Goal: Task Accomplishment & Management: Complete application form

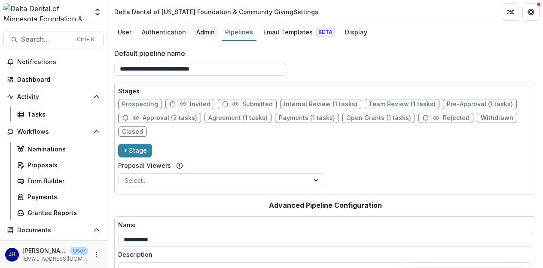
click at [208, 31] on div "Admin" at bounding box center [205, 32] width 25 height 12
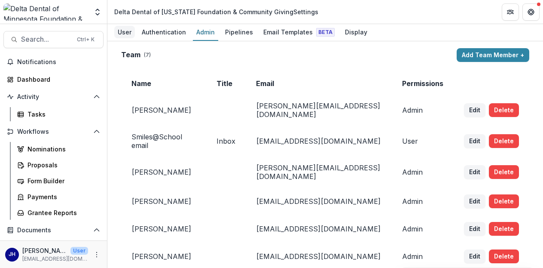
click at [129, 34] on div "User" at bounding box center [124, 32] width 21 height 12
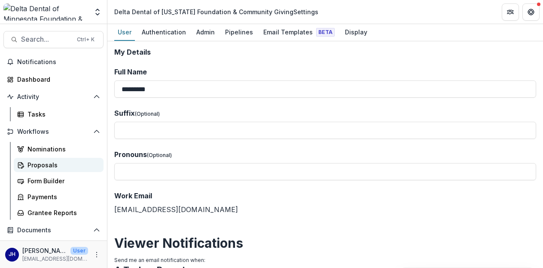
click at [36, 167] on div "Proposals" at bounding box center [61, 164] width 69 height 9
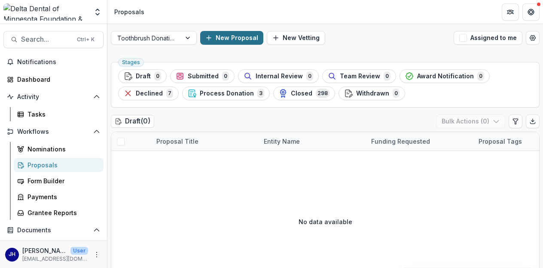
click at [230, 39] on button "New Proposal" at bounding box center [231, 38] width 63 height 14
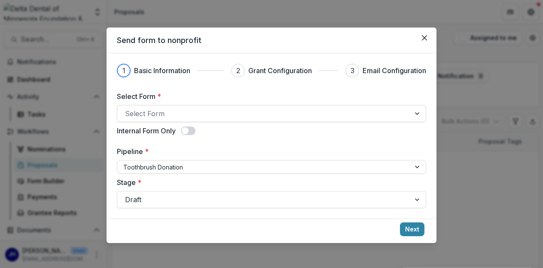
click at [271, 110] on div at bounding box center [263, 113] width 277 height 12
click at [242, 92] on label "Select Form *" at bounding box center [269, 96] width 304 height 10
click at [127, 108] on input "Select Form *" at bounding box center [126, 113] width 2 height 10
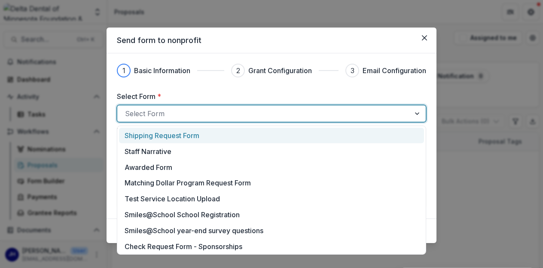
click at [239, 110] on div at bounding box center [263, 113] width 277 height 12
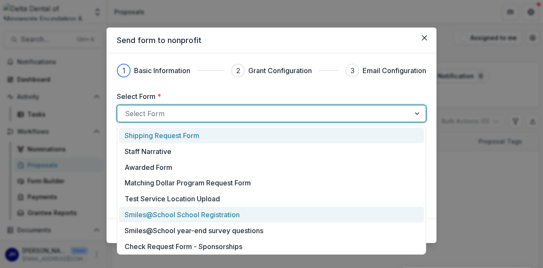
click at [218, 219] on div "Smiles@School School Registration" at bounding box center [271, 215] width 305 height 16
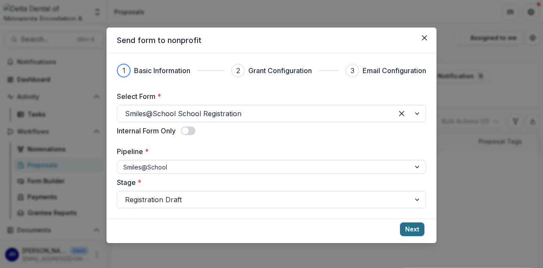
click at [414, 228] on button "Next" at bounding box center [412, 229] width 24 height 14
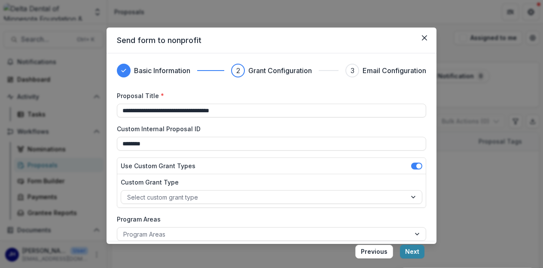
click at [416, 165] on span at bounding box center [418, 165] width 5 height 5
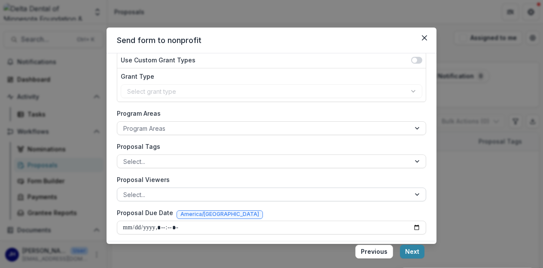
scroll to position [109, 0]
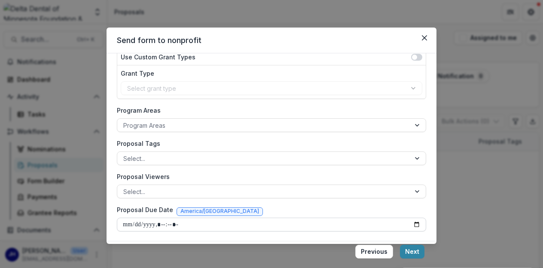
click at [417, 224] on input "Proposal Due Date" at bounding box center [271, 224] width 309 height 14
type input "**********"
click at [426, 40] on icon "Close" at bounding box center [424, 37] width 5 height 5
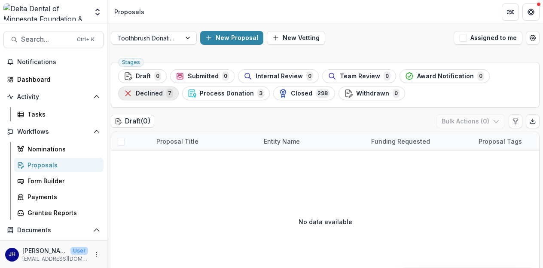
click at [161, 96] on span "Declined" at bounding box center [149, 93] width 27 height 7
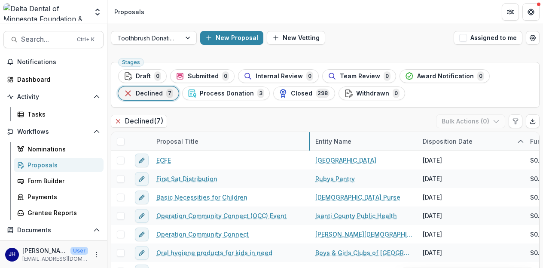
drag, startPoint x: 258, startPoint y: 139, endPoint x: 309, endPoint y: 146, distance: 52.1
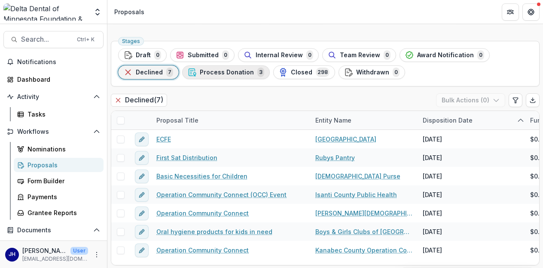
click at [226, 70] on span "Process Donation" at bounding box center [227, 72] width 54 height 7
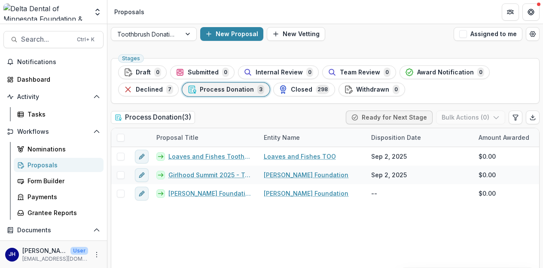
scroll to position [21, 0]
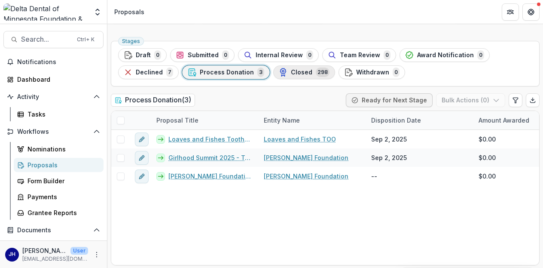
click at [293, 71] on span "Closed" at bounding box center [301, 72] width 21 height 7
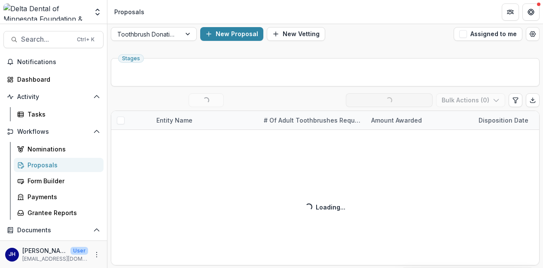
scroll to position [21, 0]
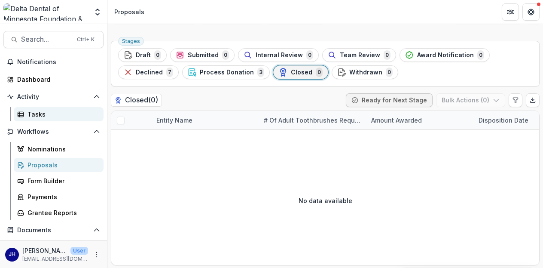
click at [37, 116] on div "Tasks" at bounding box center [61, 114] width 69 height 9
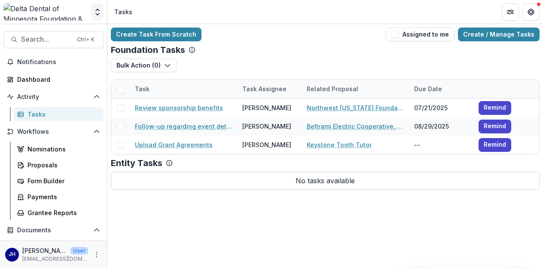
click at [97, 13] on icon "Open entity switcher" at bounding box center [97, 12] width 9 height 9
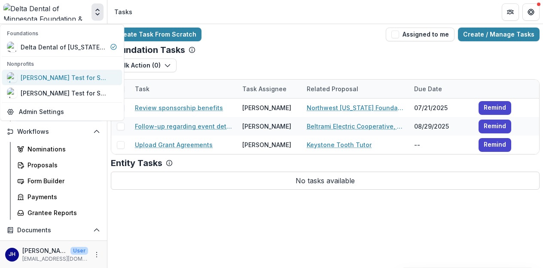
click at [91, 81] on div "[PERSON_NAME] Test for S@S" at bounding box center [64, 77] width 86 height 9
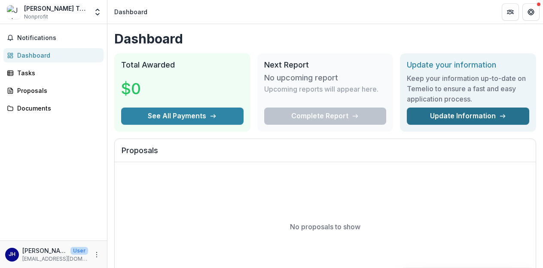
click at [446, 111] on link "Update Information" at bounding box center [468, 115] width 122 height 17
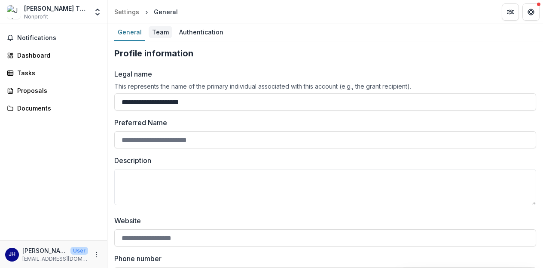
click at [161, 35] on div "Team" at bounding box center [161, 32] width 24 height 12
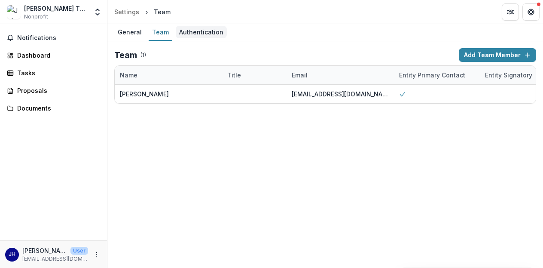
click at [189, 34] on div "Authentication" at bounding box center [201, 32] width 51 height 12
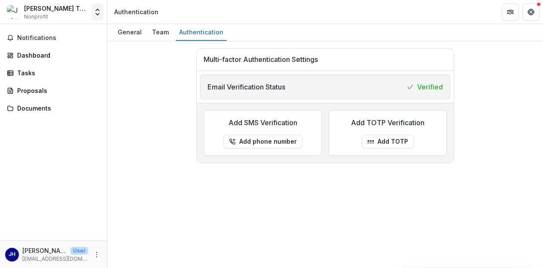
click at [97, 13] on icon "Open entity switcher" at bounding box center [97, 12] width 9 height 9
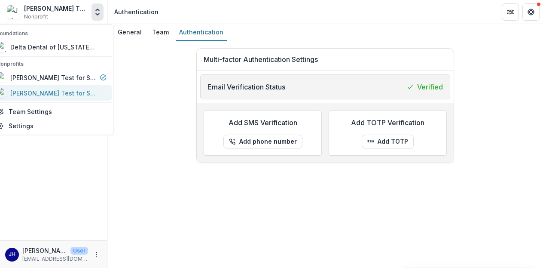
click at [79, 95] on div "[PERSON_NAME] Test for S@S" at bounding box center [53, 92] width 86 height 9
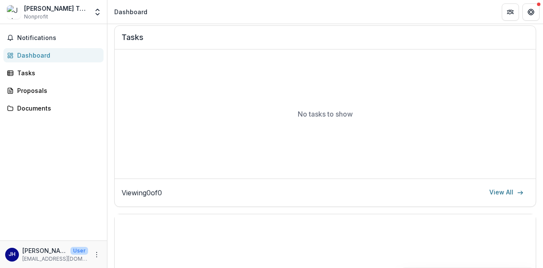
scroll to position [472, 0]
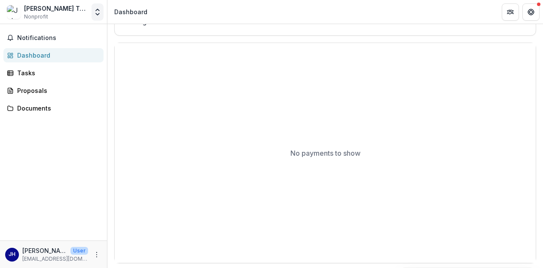
click at [94, 11] on icon "Open entity switcher" at bounding box center [97, 12] width 9 height 9
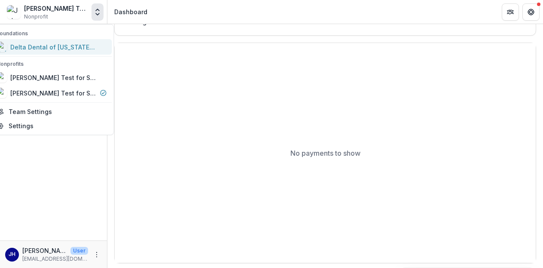
click at [66, 48] on div "Delta Dental of [US_STATE] Foundation & Community Giving" at bounding box center [53, 47] width 86 height 9
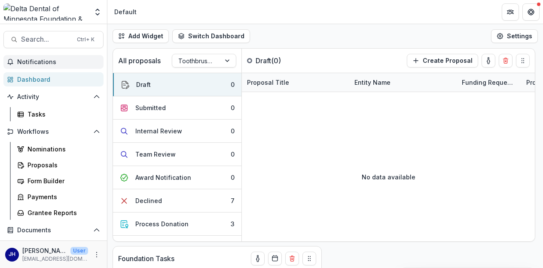
click at [48, 56] on button "Notifications" at bounding box center [53, 62] width 100 height 14
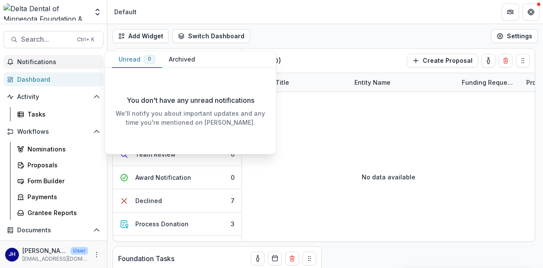
click at [48, 61] on span "Notifications" at bounding box center [58, 61] width 83 height 7
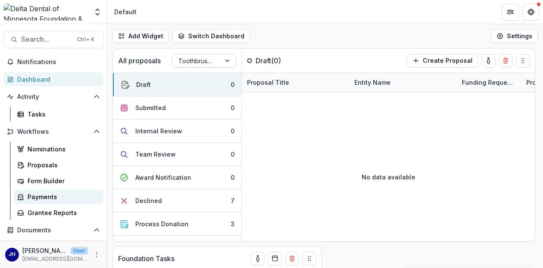
click at [45, 197] on div "Payments" at bounding box center [61, 196] width 69 height 9
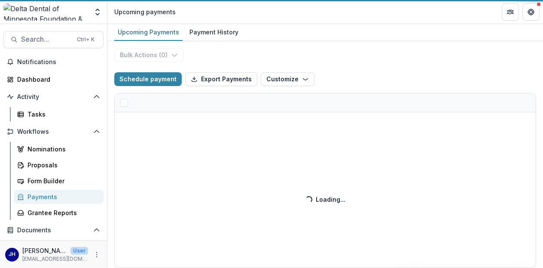
select select "******"
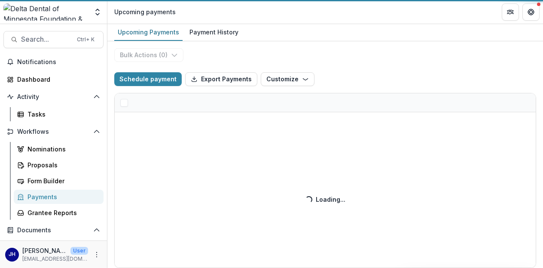
select select "******"
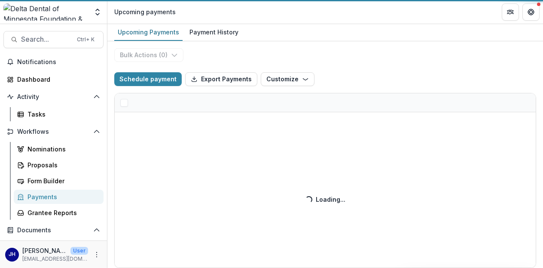
select select "******"
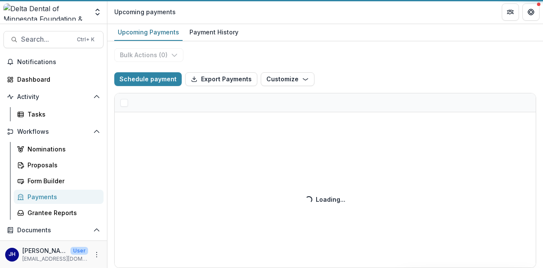
select select "******"
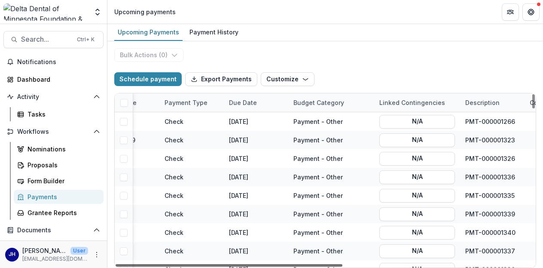
scroll to position [0, 349]
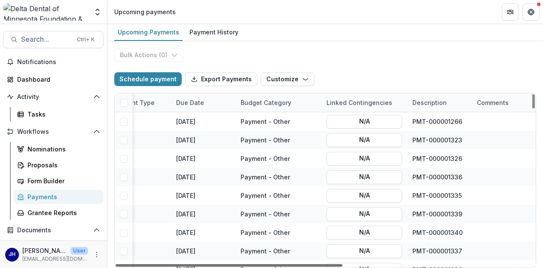
drag, startPoint x: 272, startPoint y: 266, endPoint x: 492, endPoint y: 255, distance: 220.2
click at [342, 264] on div at bounding box center [229, 265] width 227 height 3
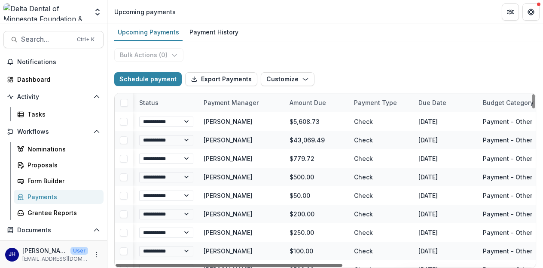
scroll to position [0, 0]
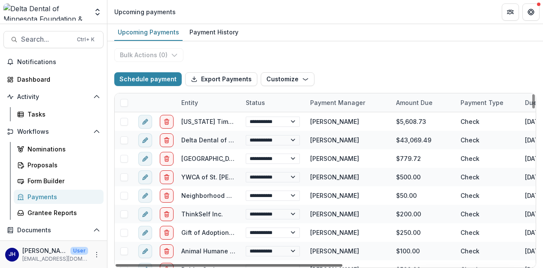
drag, startPoint x: 456, startPoint y: 264, endPoint x: 235, endPoint y: 275, distance: 221.0
click at [235, 266] on div at bounding box center [229, 265] width 227 height 3
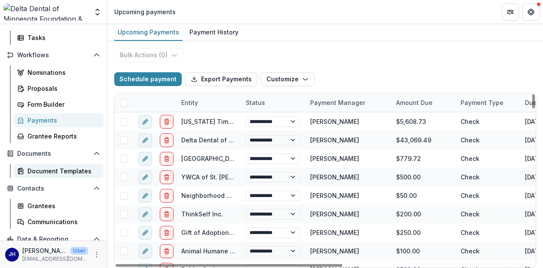
scroll to position [86, 0]
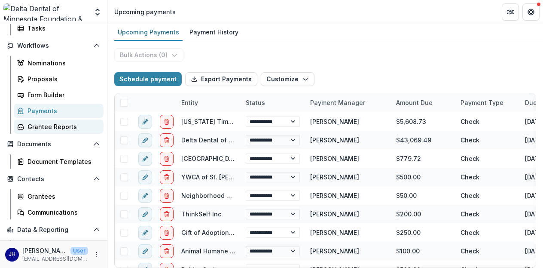
click at [46, 125] on div "Grantee Reports" at bounding box center [61, 126] width 69 height 9
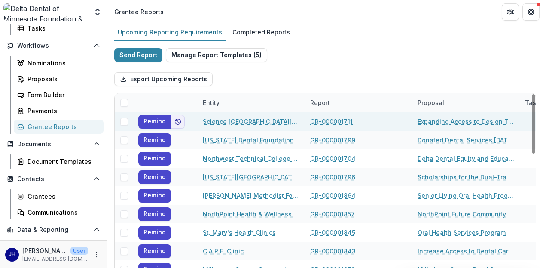
click at [323, 119] on link "GR-000001711" at bounding box center [331, 121] width 43 height 9
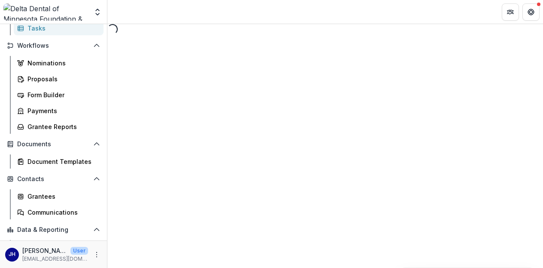
select select "********"
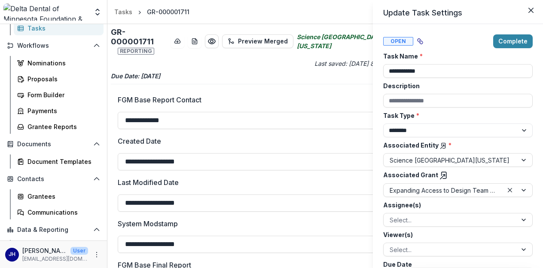
drag, startPoint x: 434, startPoint y: 70, endPoint x: 334, endPoint y: 69, distance: 99.6
click at [334, 69] on div "**********" at bounding box center [271, 134] width 543 height 268
click at [528, 9] on icon "Close" at bounding box center [530, 10] width 5 height 5
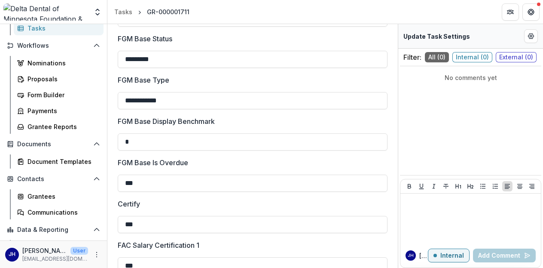
scroll to position [391, 0]
